Goal: Check status: Check status

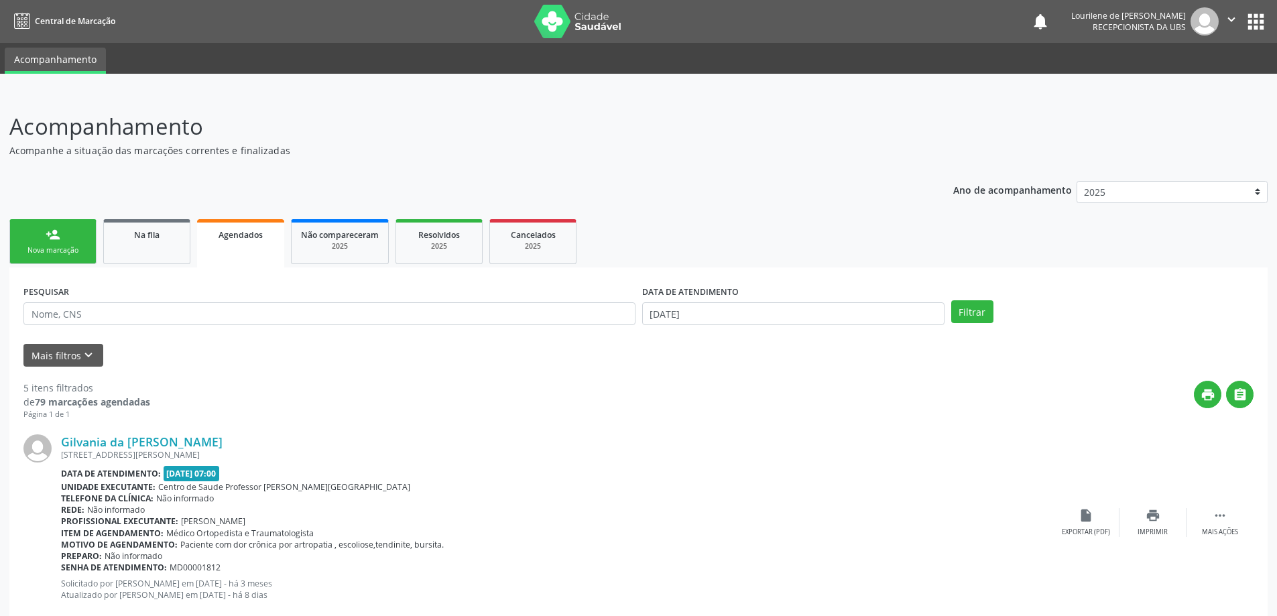
click at [228, 239] on span "Agendados" at bounding box center [240, 234] width 44 height 11
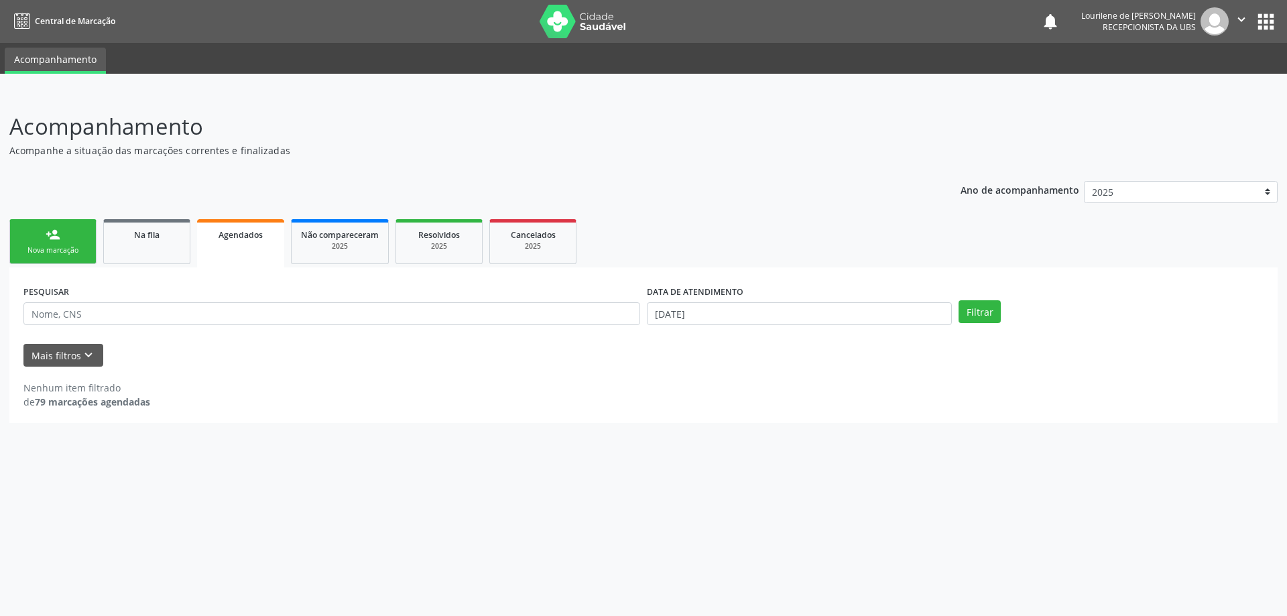
click at [237, 236] on span "Agendados" at bounding box center [240, 234] width 44 height 11
click at [983, 308] on button "Filtrar" at bounding box center [979, 311] width 42 height 23
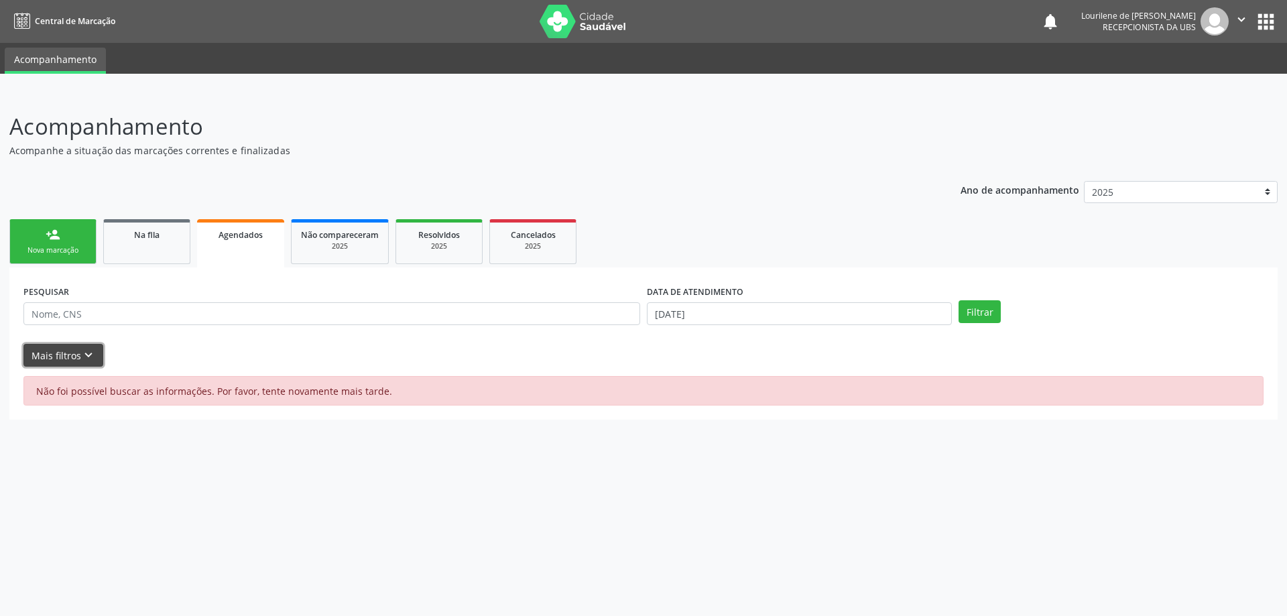
click at [81, 348] on icon "keyboard_arrow_down" at bounding box center [88, 355] width 15 height 15
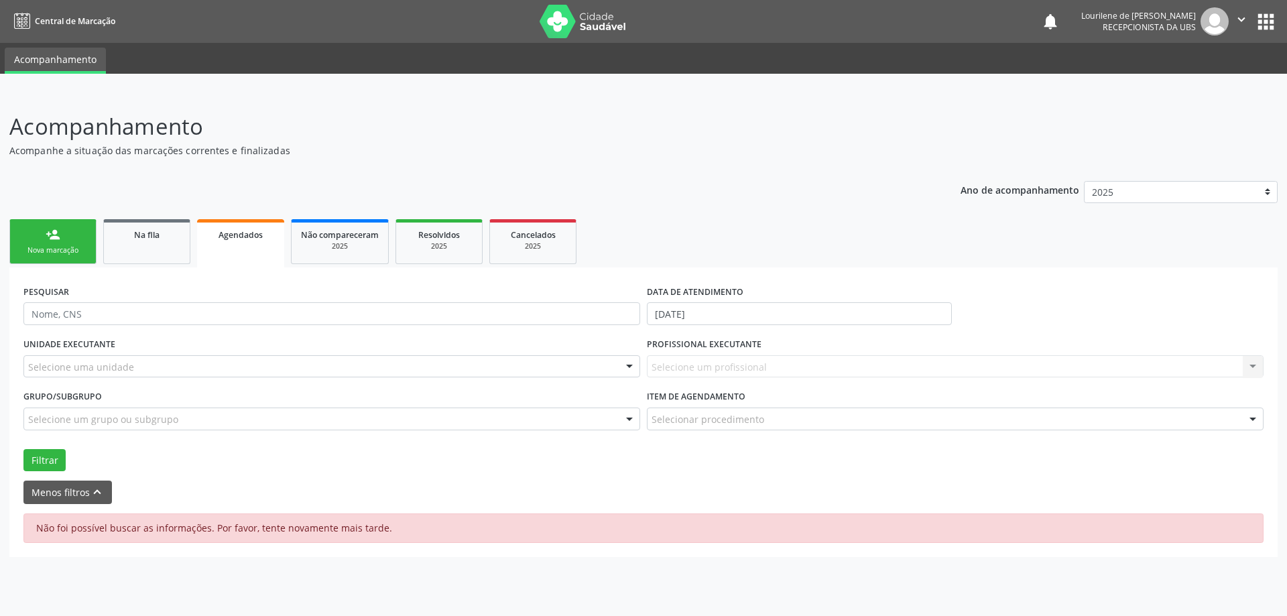
click at [745, 172] on div "Ano de acompanhamento 2025 person_add Nova marcação Na fila Agendados Não compa…" at bounding box center [643, 364] width 1268 height 385
click at [208, 243] on link "Agendados" at bounding box center [240, 243] width 87 height 48
click at [261, 234] on span "Agendados" at bounding box center [240, 234] width 44 height 11
click at [39, 455] on button "Filtrar" at bounding box center [44, 460] width 42 height 23
click at [70, 244] on link "person_add Nova marcação" at bounding box center [52, 241] width 87 height 45
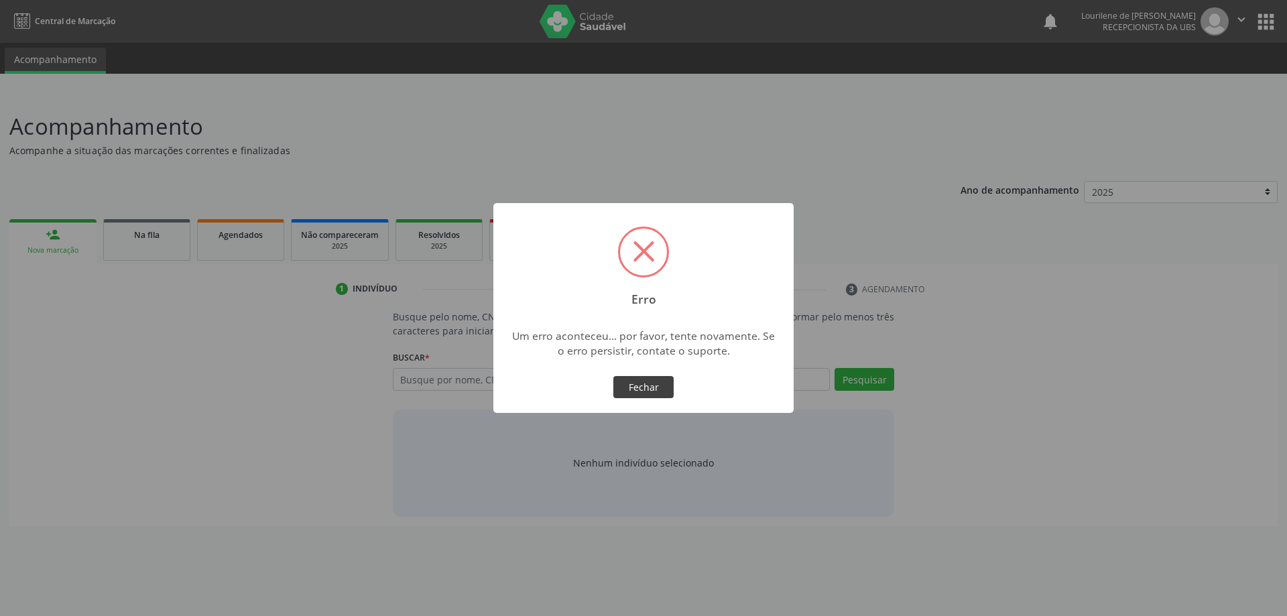
click at [614, 382] on button "Fechar" at bounding box center [643, 387] width 60 height 23
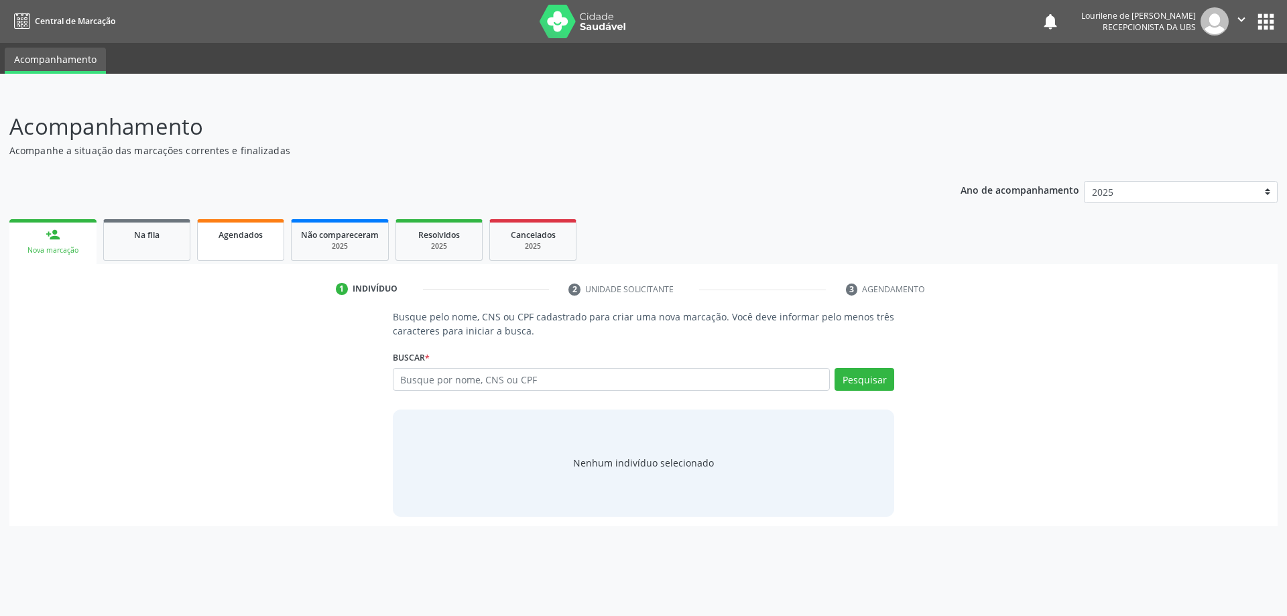
click at [234, 248] on link "Agendados" at bounding box center [240, 240] width 87 height 42
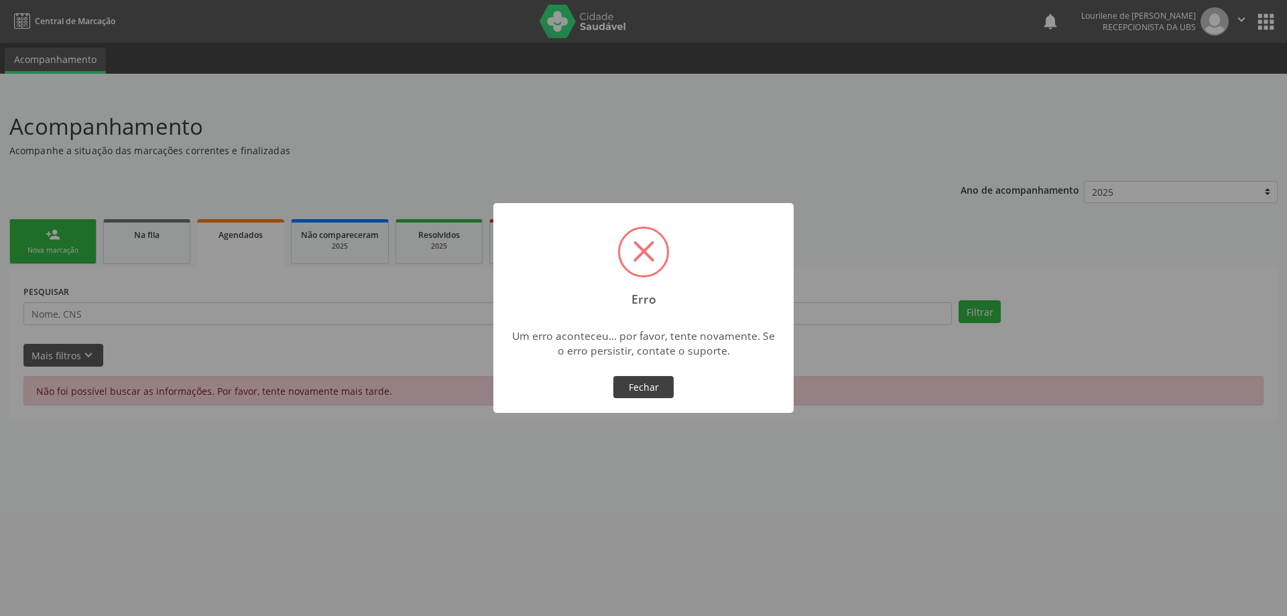
click at [650, 389] on button "Fechar" at bounding box center [643, 387] width 60 height 23
